Goal: Navigation & Orientation: Find specific page/section

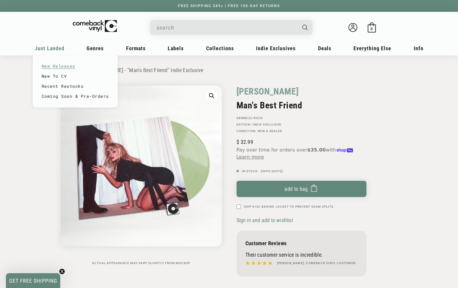
click at [55, 68] on link "New Releases" at bounding box center [75, 66] width 67 height 10
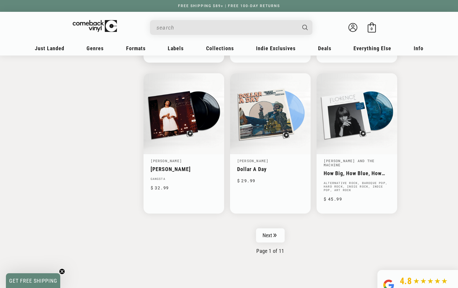
scroll to position [922, 0]
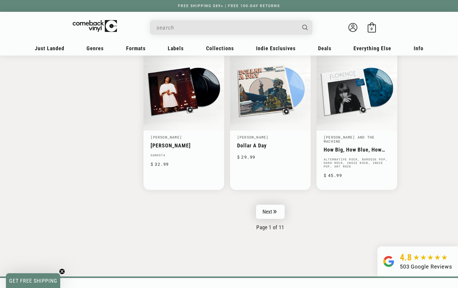
click at [265, 206] on link "Next" at bounding box center [270, 212] width 29 height 14
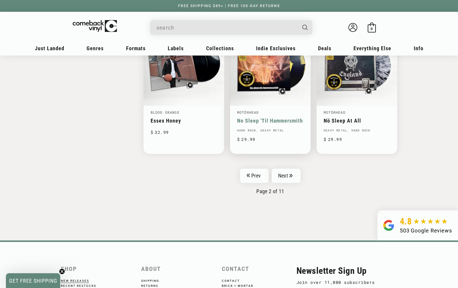
scroll to position [951, 0]
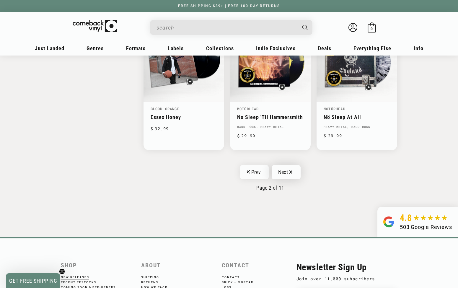
click at [289, 173] on link "Next" at bounding box center [286, 172] width 29 height 14
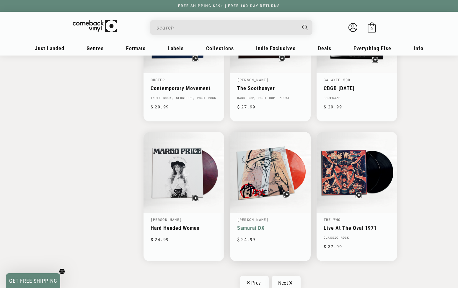
scroll to position [827, 0]
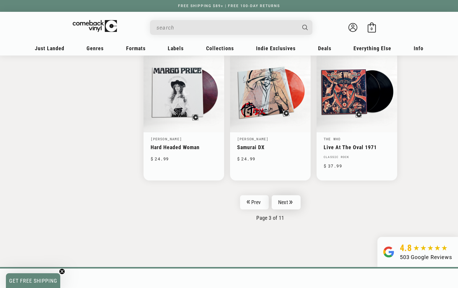
click at [285, 201] on link "Next" at bounding box center [286, 202] width 29 height 14
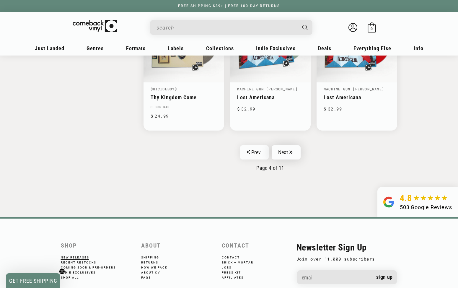
click at [286, 151] on link "Next" at bounding box center [286, 152] width 29 height 14
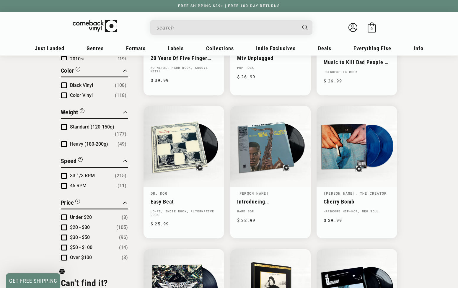
scroll to position [448, 0]
